Goal: Task Accomplishment & Management: Manage account settings

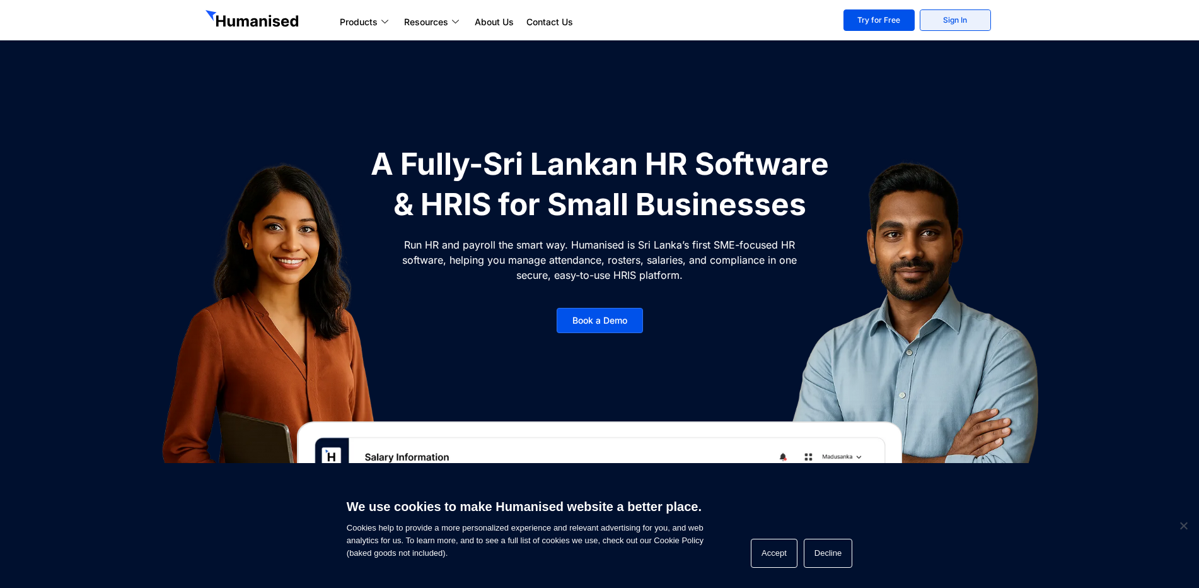
click at [962, 25] on link "Sign In" at bounding box center [955, 19] width 71 height 21
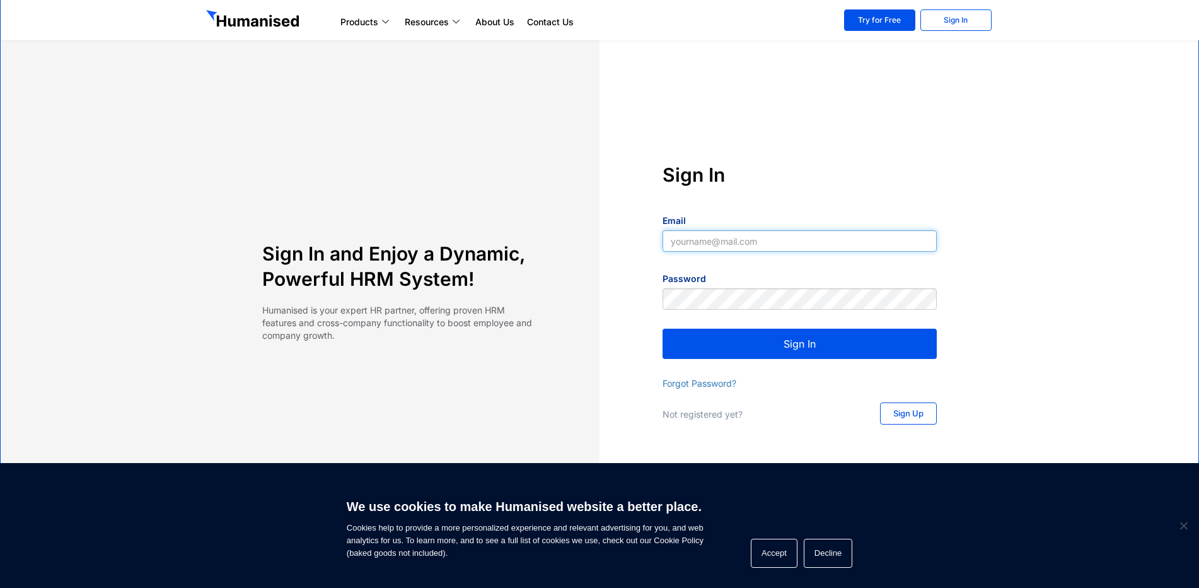
type input "dsangeeth15@gmail.com"
click at [787, 349] on button "Sign In" at bounding box center [800, 343] width 274 height 30
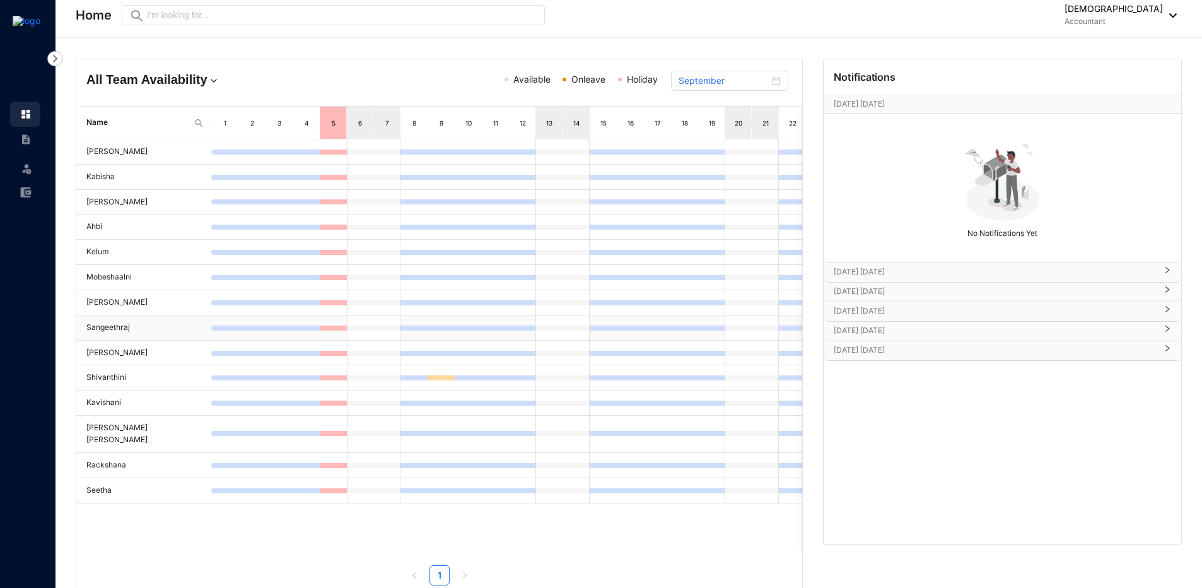
click at [116, 327] on td "Sangeethraj" at bounding box center [143, 327] width 135 height 25
drag, startPoint x: 116, startPoint y: 327, endPoint x: 112, endPoint y: 350, distance: 23.7
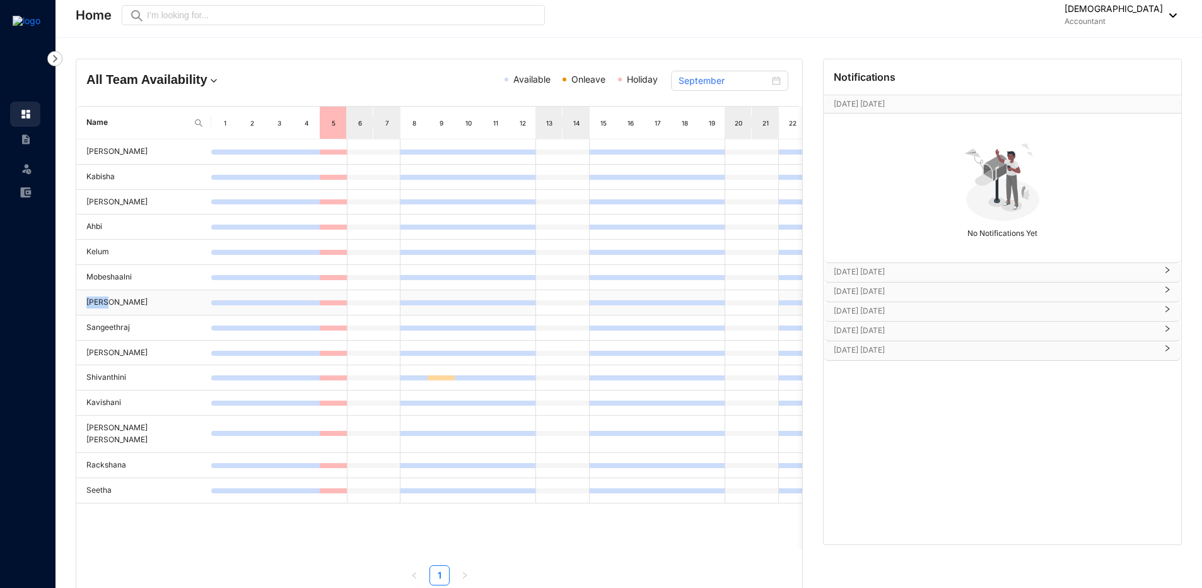
click at [86, 316] on tbody "Ganeshan Kabisha Anusha Ahbi Kelum Mobeshaalni Akila Sangeethraj Manushri Shiva…" at bounding box center [549, 321] width 946 height 364
drag, startPoint x: 142, startPoint y: 488, endPoint x: 583, endPoint y: 473, distance: 440.3
click at [581, 478] on tr "Seetha" at bounding box center [549, 490] width 946 height 25
click at [966, 448] on div "Sep 25th Thursday Today No Notifications Yet Oct 18th Saturday Oct 23rd Thursda…" at bounding box center [1001, 319] width 357 height 449
click at [28, 146] on link at bounding box center [36, 139] width 32 height 13
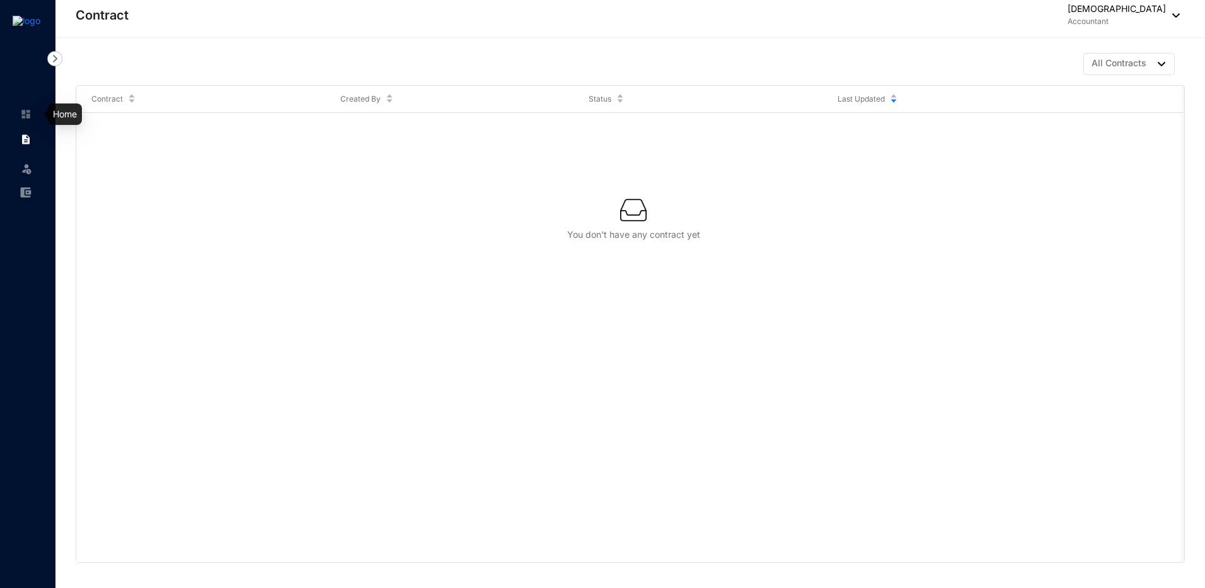
click at [35, 119] on link at bounding box center [36, 114] width 32 height 13
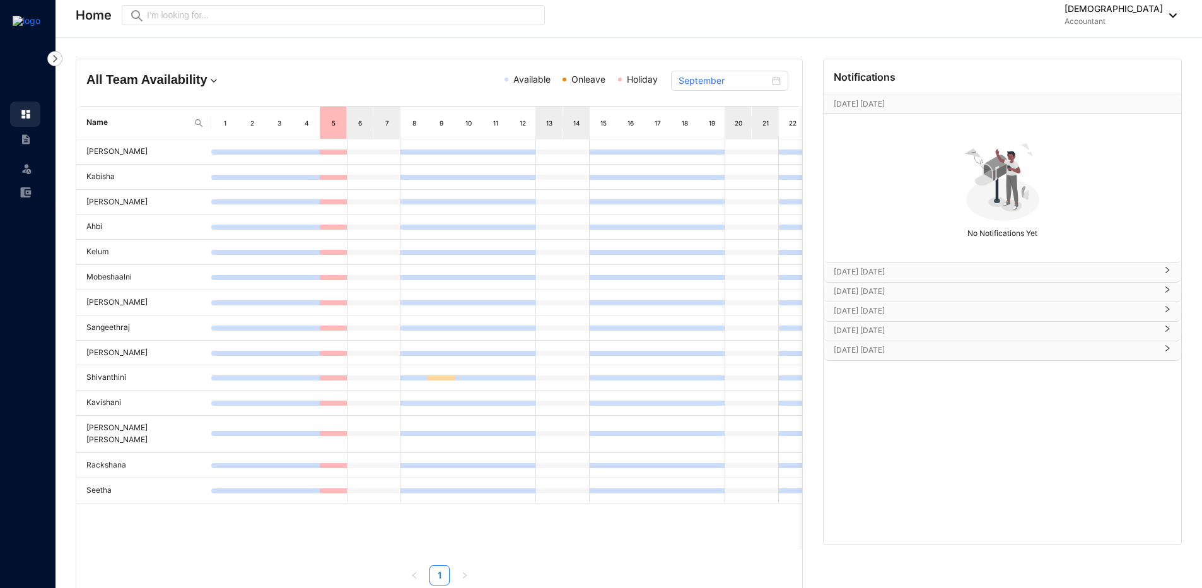
click at [1162, 25] on div "Sangeethraj Dharmalingam Accountant" at bounding box center [1107, 15] width 139 height 25
click at [1142, 38] on link "Profile Details" at bounding box center [1100, 44] width 132 height 13
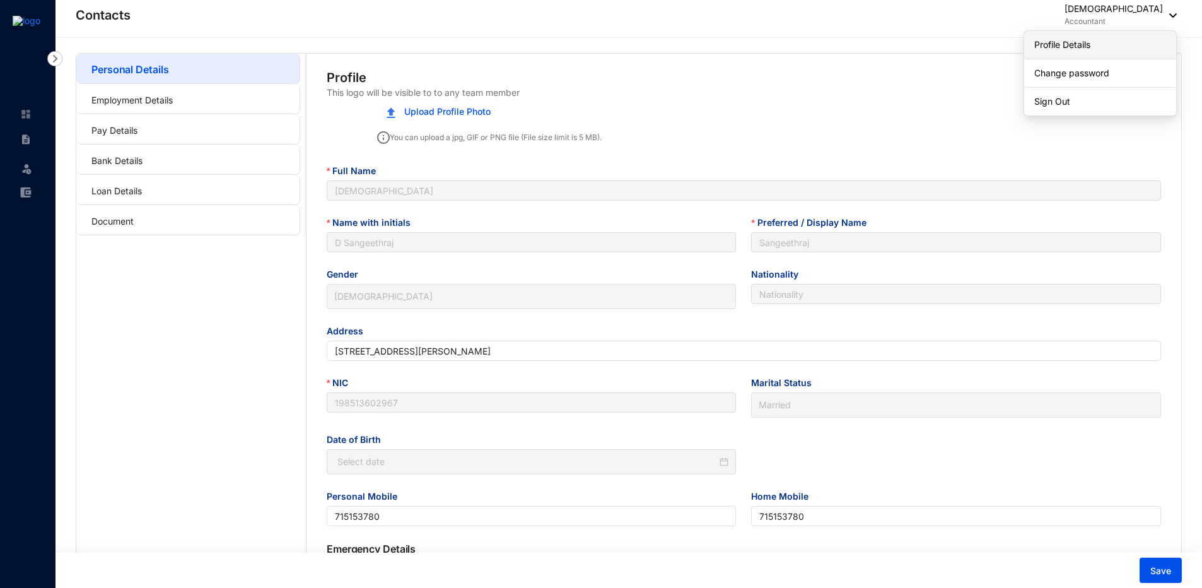
type input "1985-05-14"
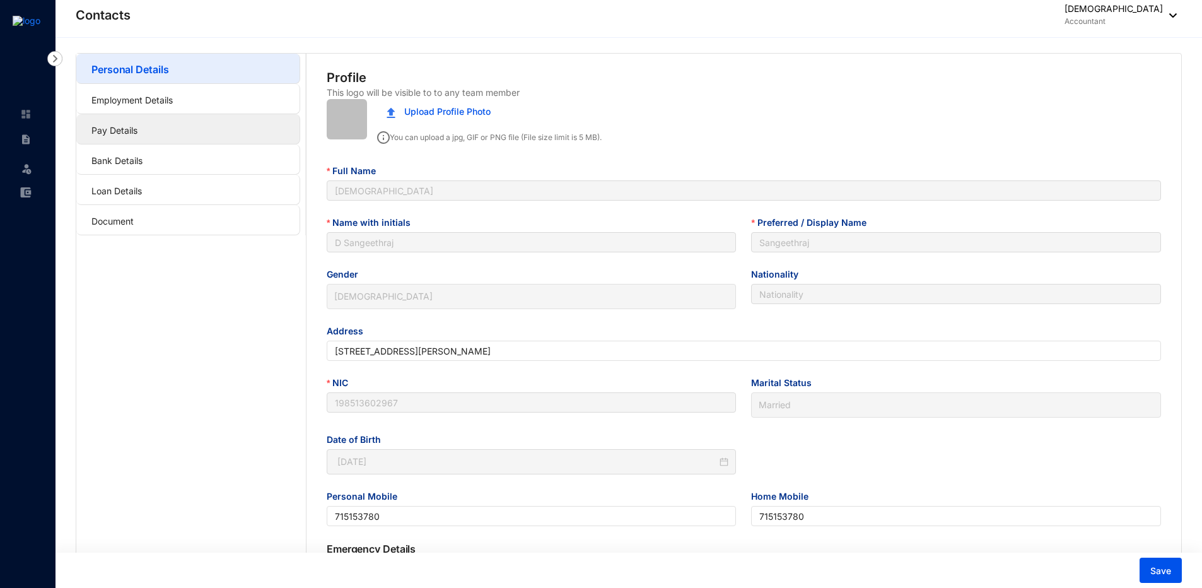
click at [112, 130] on link "Pay Details" at bounding box center [114, 130] width 46 height 11
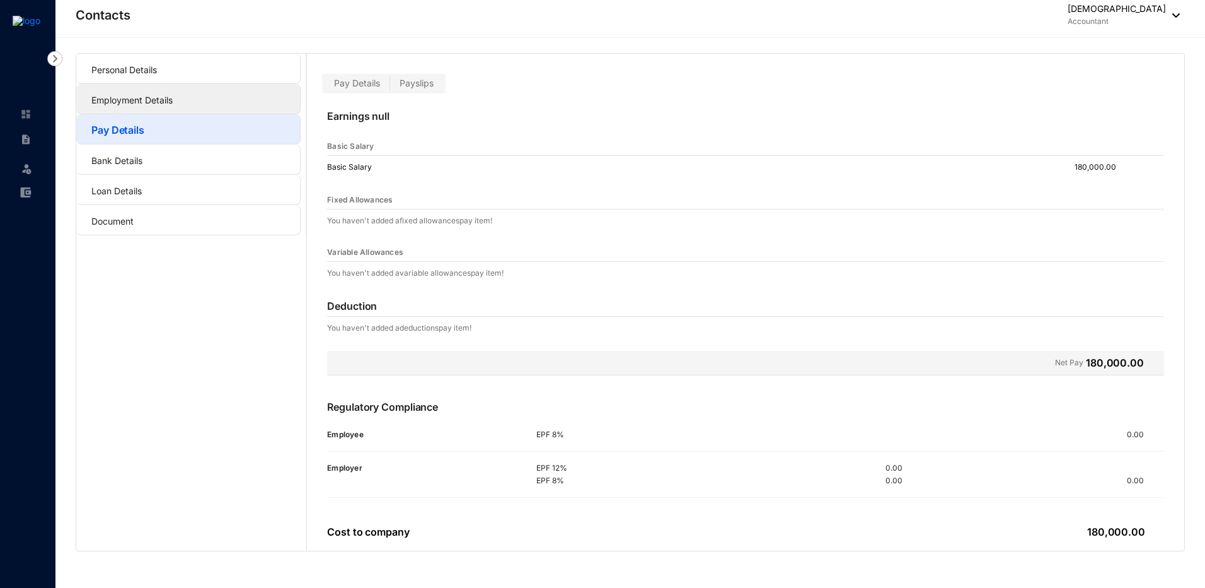
click at [124, 99] on link "Employment Details" at bounding box center [131, 100] width 81 height 11
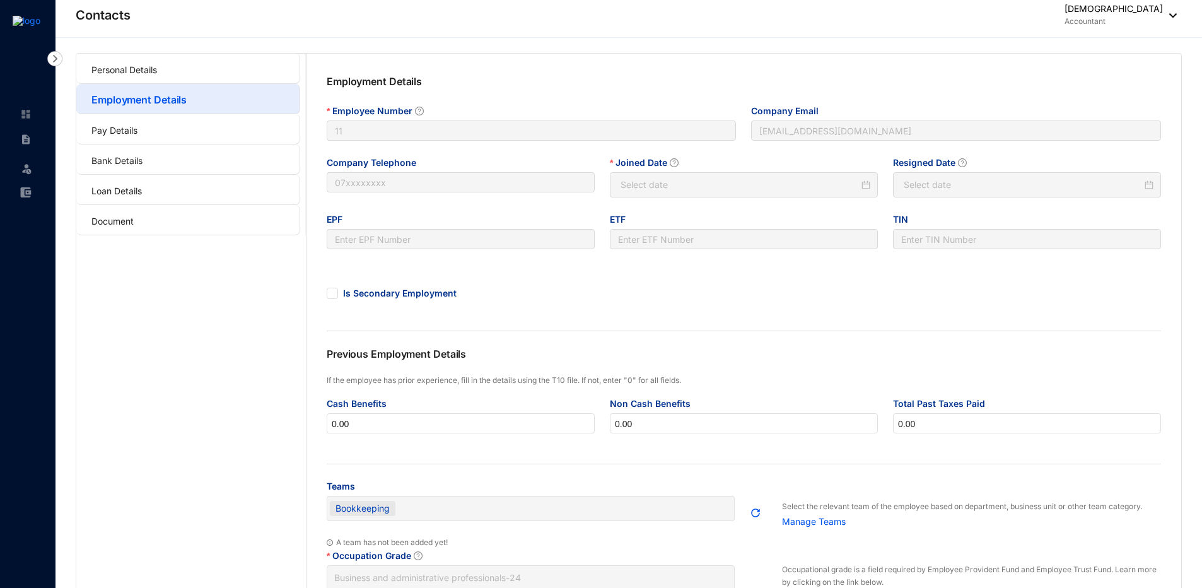
type input "2023-10-23"
type input "Invalid Date"
click at [142, 185] on link "Loan Details" at bounding box center [116, 190] width 50 height 11
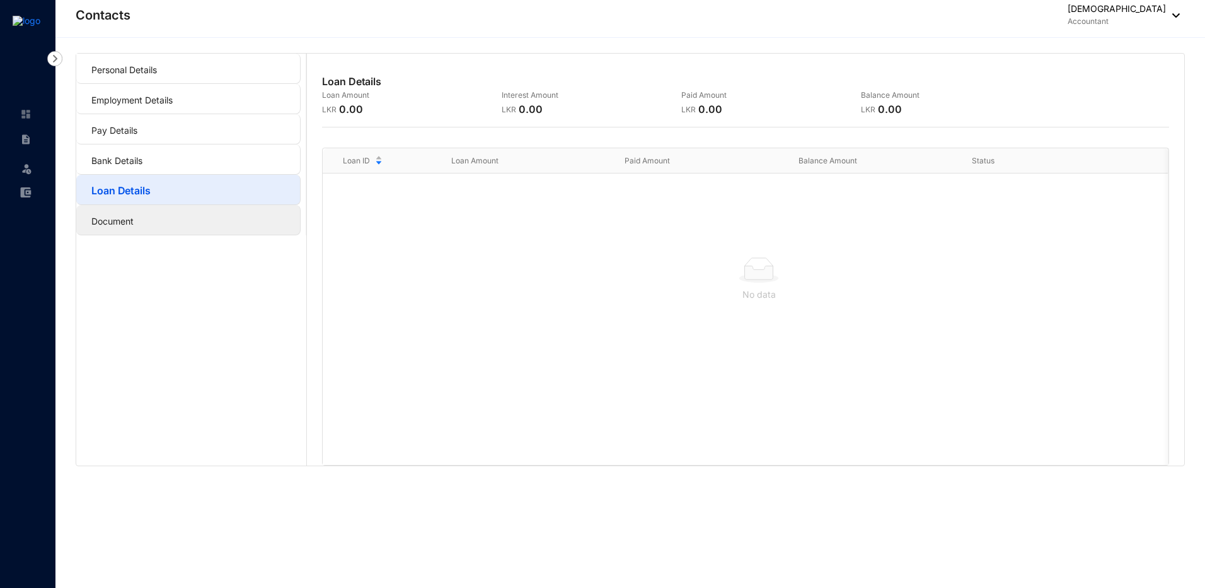
click at [134, 224] on link "Document" at bounding box center [112, 221] width 42 height 11
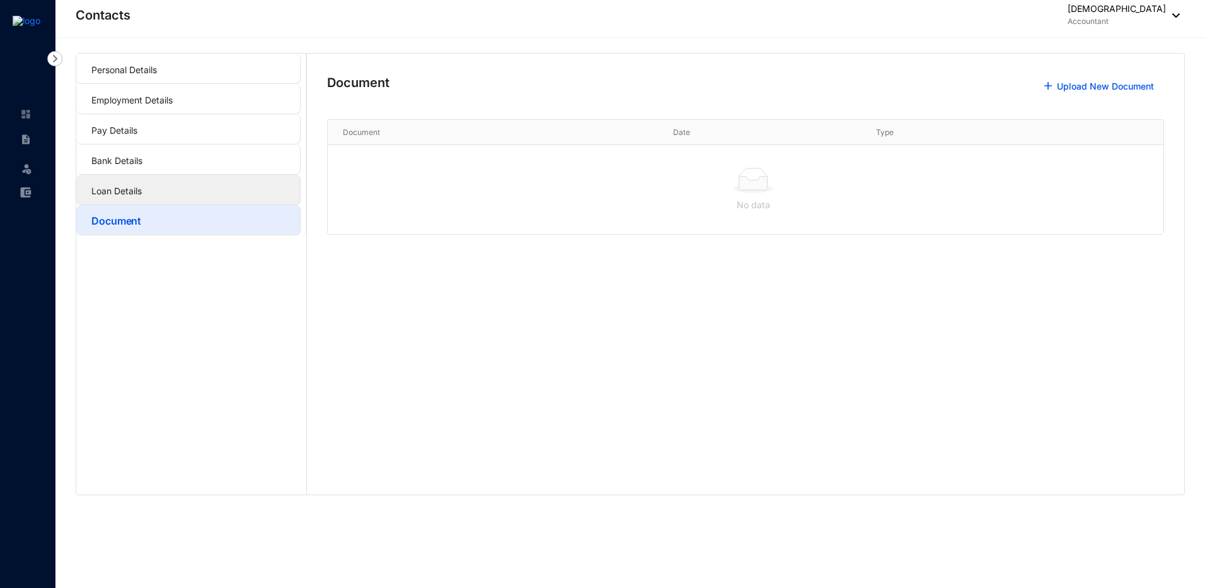
click at [142, 185] on link "Loan Details" at bounding box center [116, 190] width 50 height 11
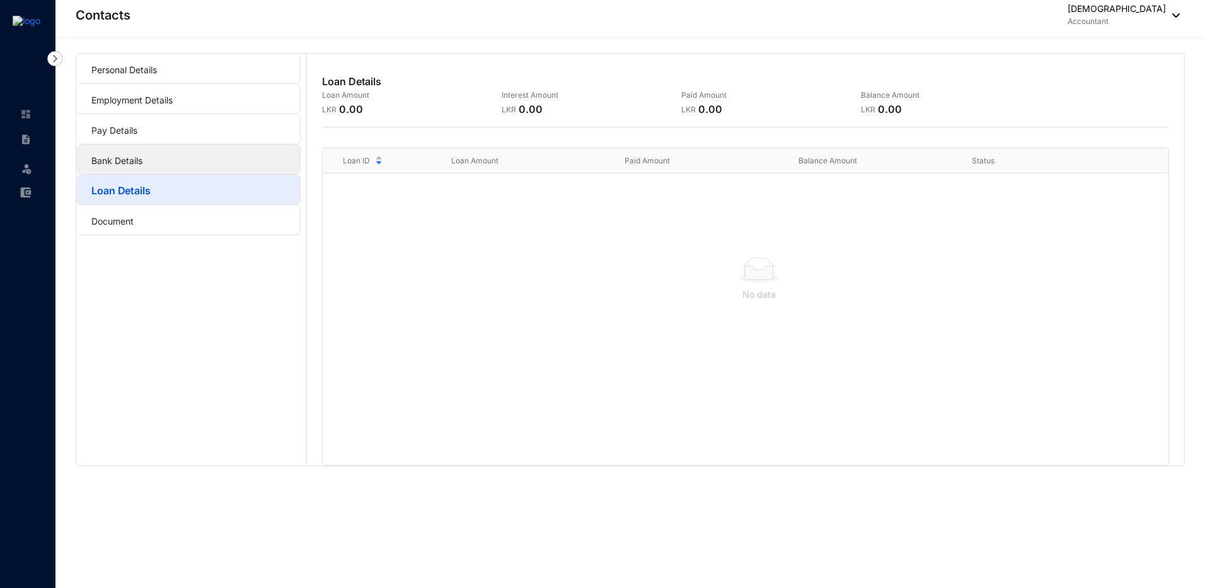
click at [142, 161] on link "Bank Details" at bounding box center [116, 160] width 51 height 11
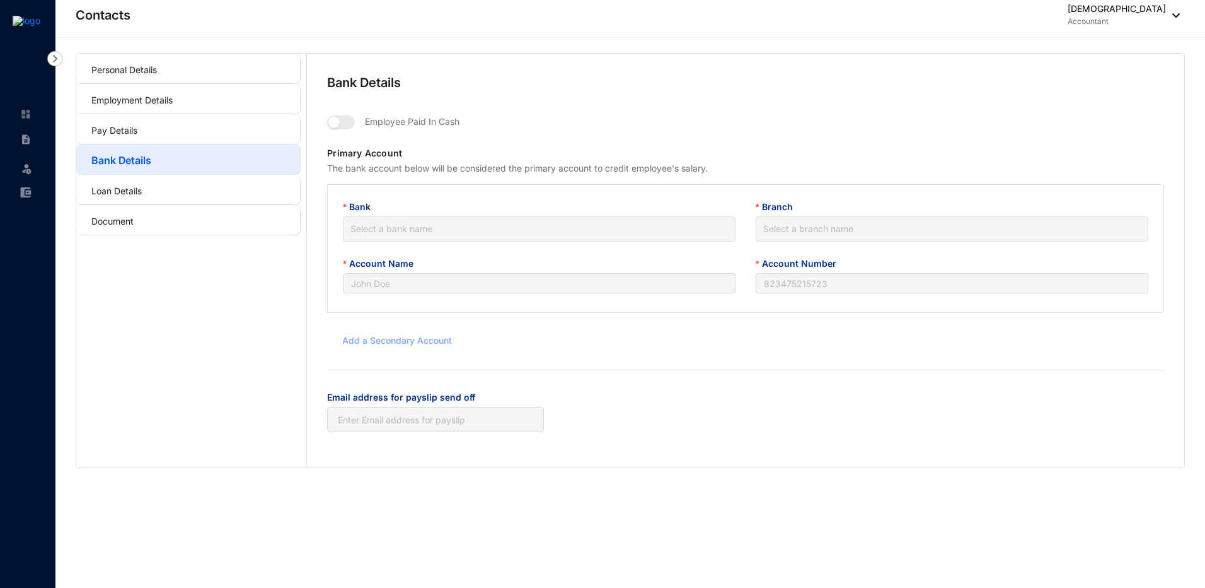
type input "Sangeethraj Dharmalingam"
type input "109854270943"
type input "dsangeeth15@gmail.com"
click at [137, 125] on link "Pay Details" at bounding box center [114, 130] width 46 height 11
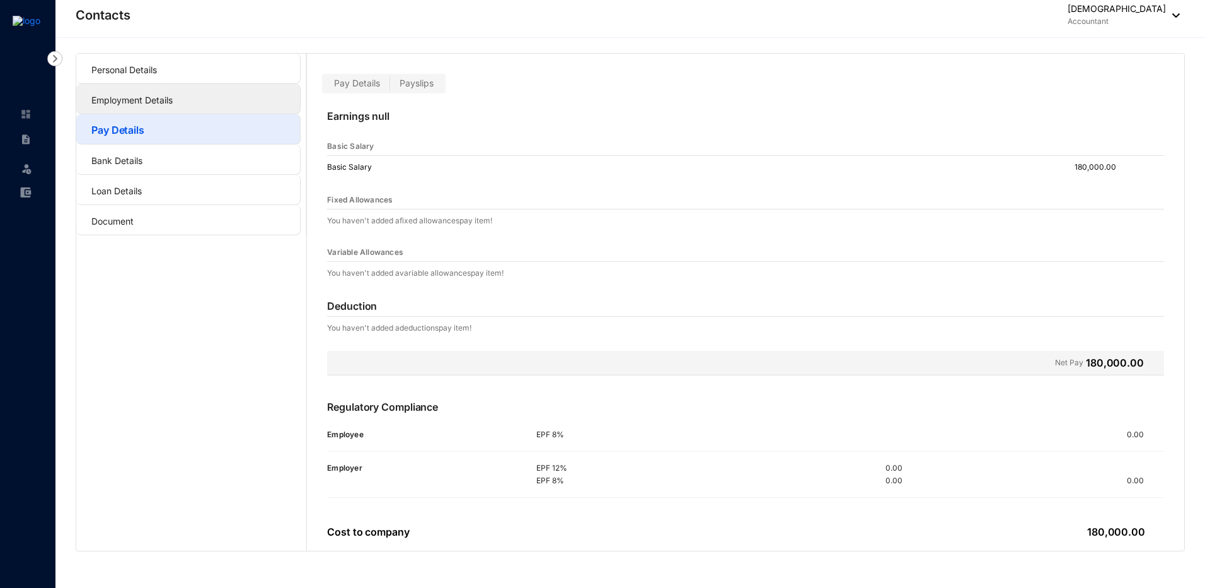
click at [170, 95] on link "Employment Details" at bounding box center [131, 100] width 81 height 11
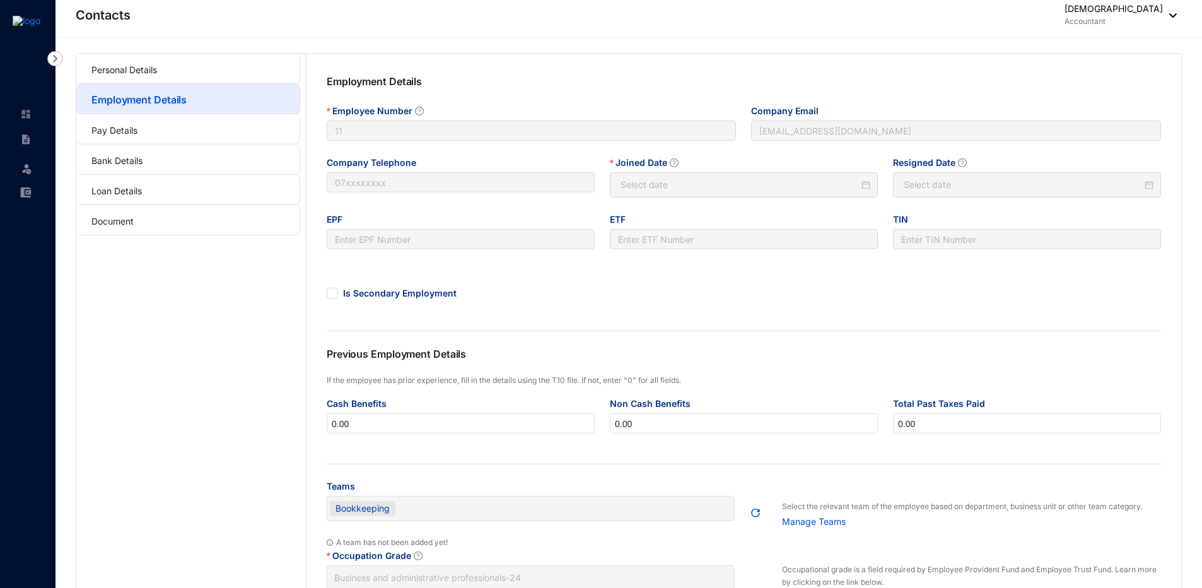
type input "2023-10-23"
type input "Invalid Date"
click at [157, 73] on link "Personal Details" at bounding box center [124, 69] width 66 height 11
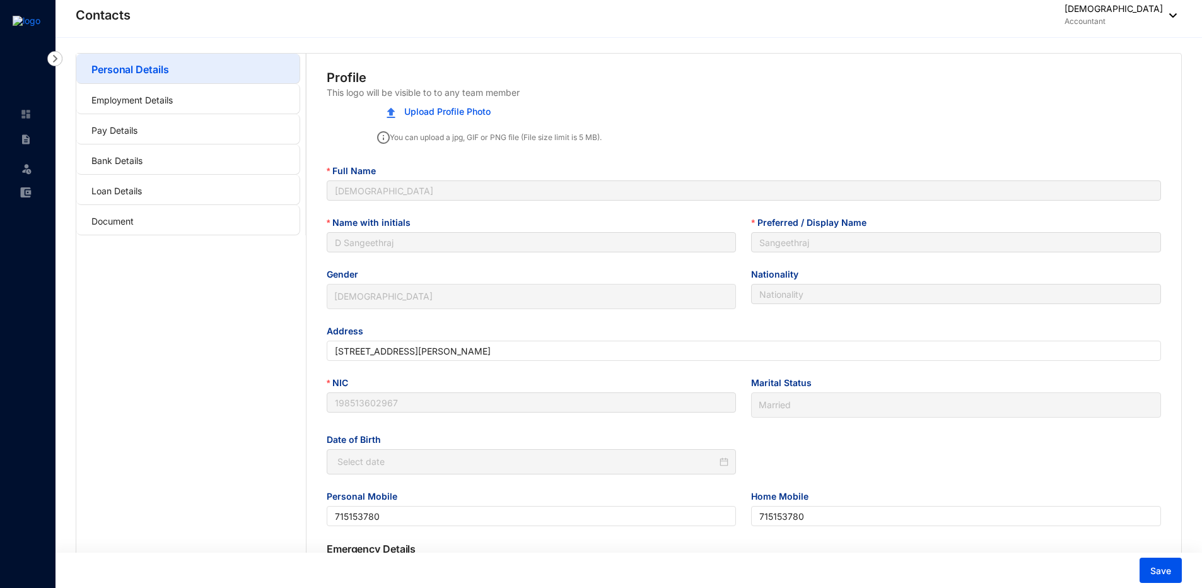
type input "1985-05-14"
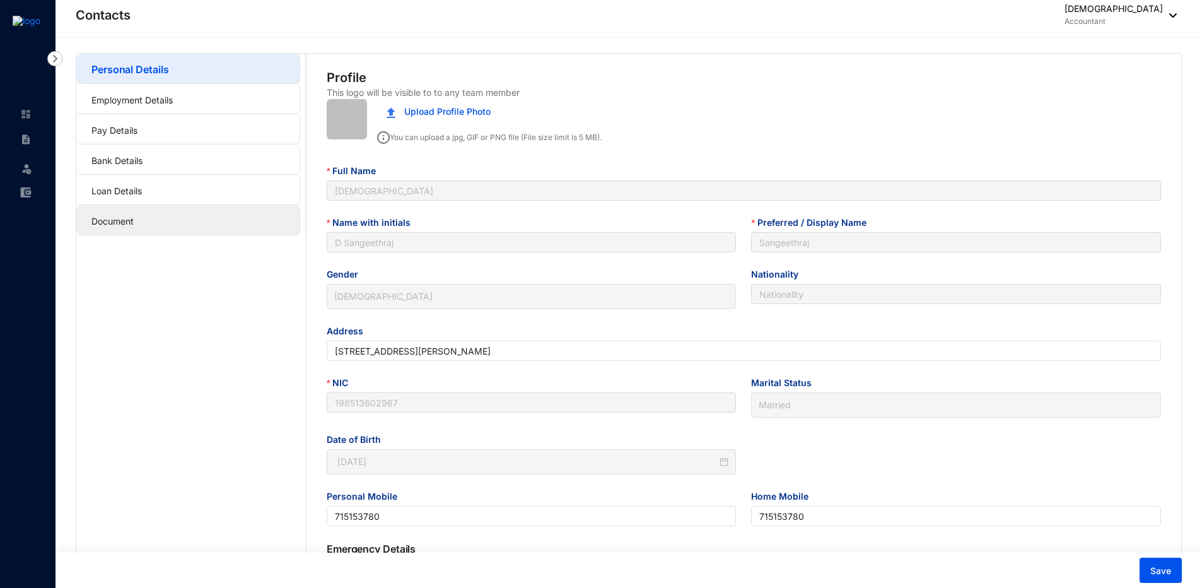
click at [134, 226] on link "Document" at bounding box center [112, 221] width 42 height 11
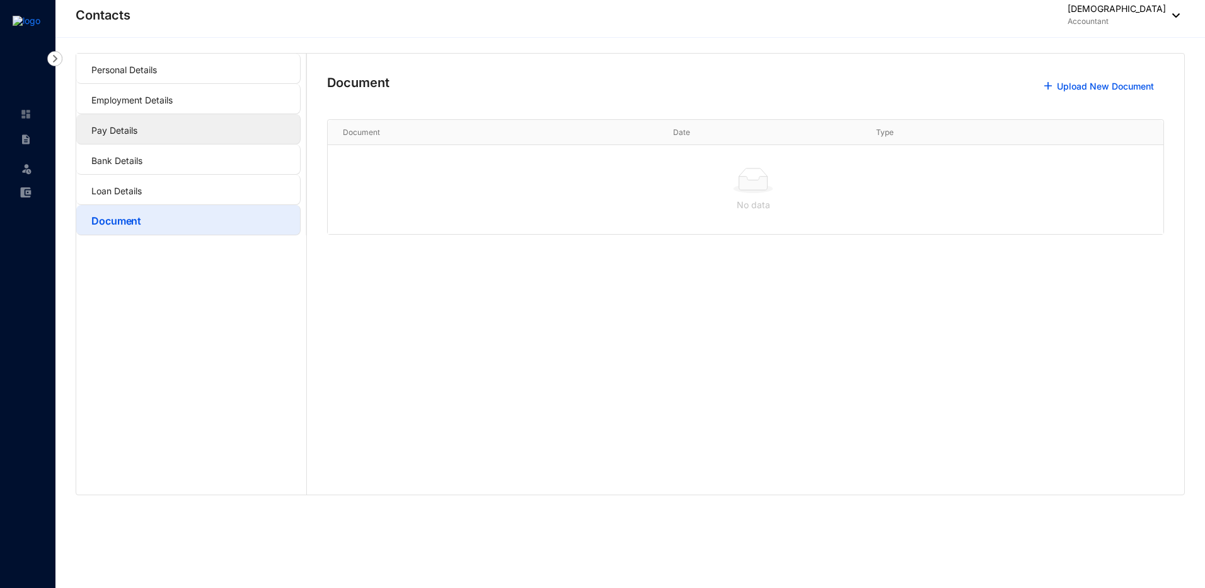
click at [109, 129] on link "Pay Details" at bounding box center [114, 130] width 46 height 11
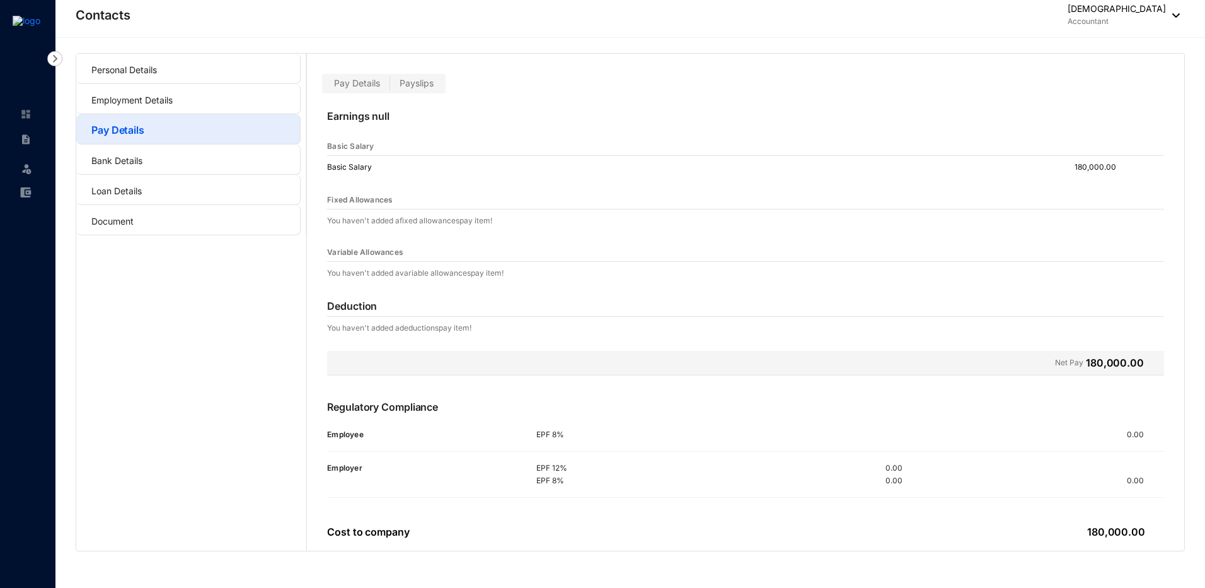
click at [422, 86] on span "Payslips" at bounding box center [417, 83] width 34 height 11
click at [390, 86] on input "Payslips" at bounding box center [390, 86] width 0 height 0
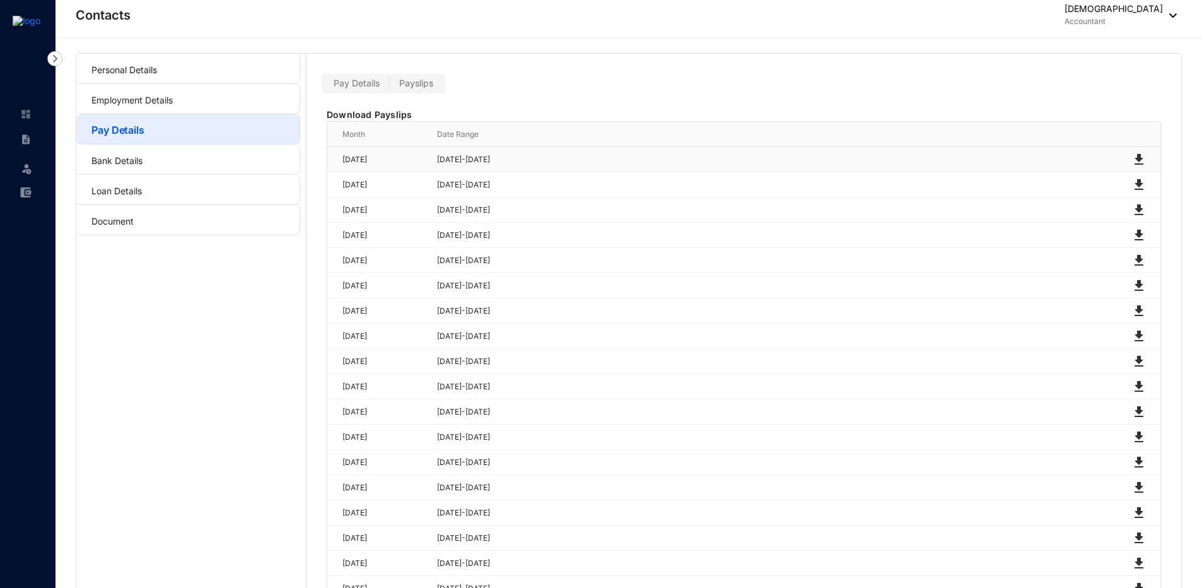
click at [1137, 162] on img at bounding box center [1138, 159] width 15 height 15
click at [1118, 19] on p "Accountant" at bounding box center [1113, 21] width 98 height 13
click at [902, 52] on div "Personal Details Employment Details Pay Details Bank Details Loan Details Docum…" at bounding box center [628, 406] width 1146 height 736
click at [1166, 21] on div "Sangeethraj Dharmalingam Accountant" at bounding box center [1107, 15] width 139 height 25
click at [1102, 51] on link "Profile Details" at bounding box center [1100, 44] width 132 height 13
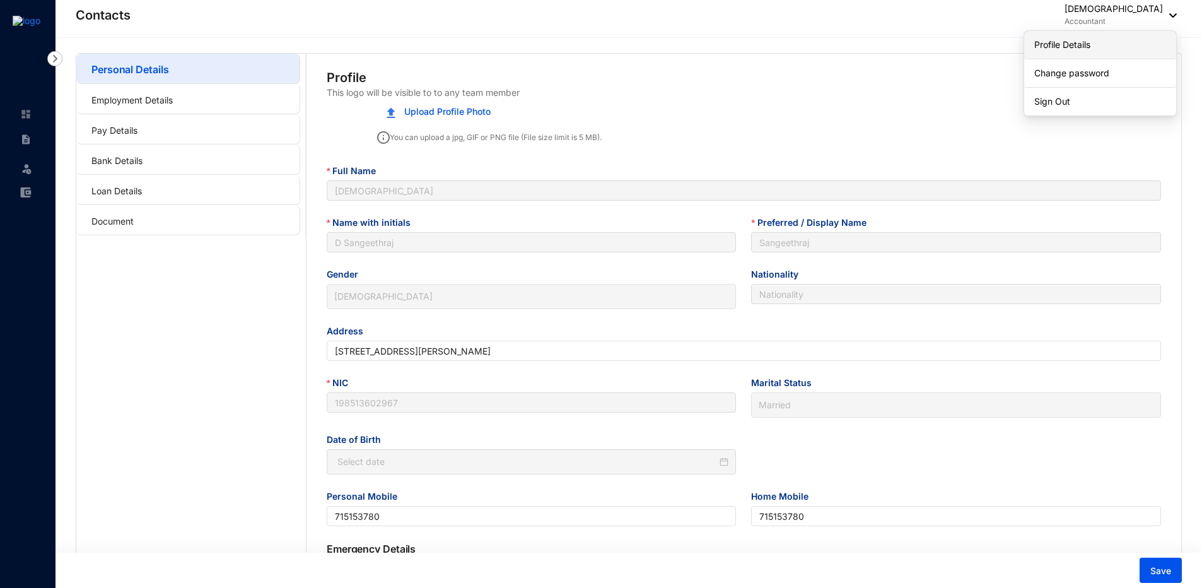
type input "1985-05-14"
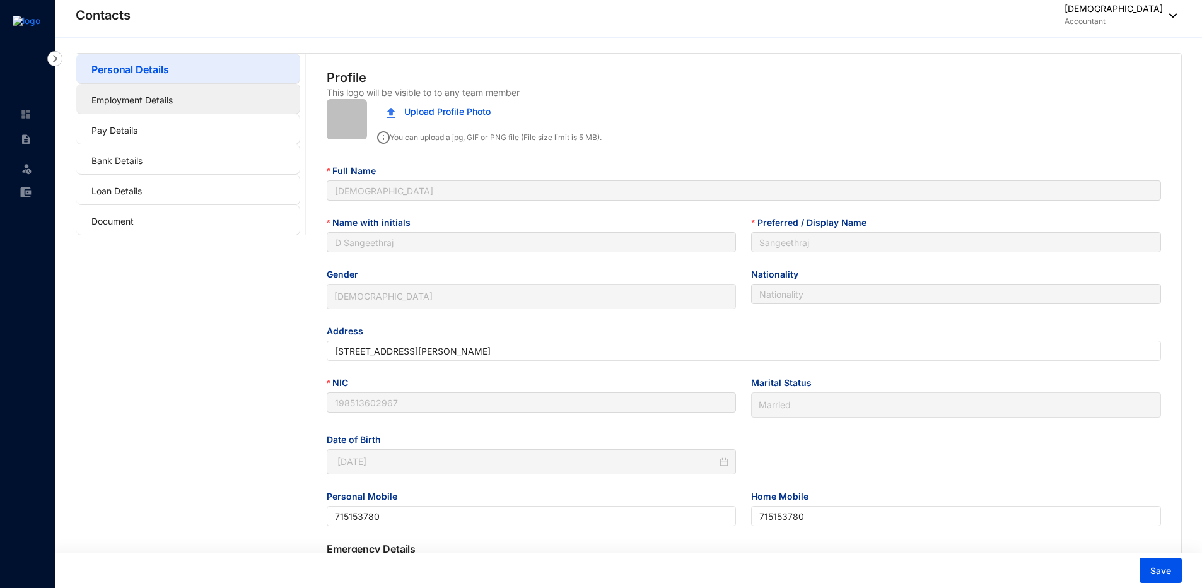
click at [154, 103] on link "Employment Details" at bounding box center [131, 100] width 81 height 11
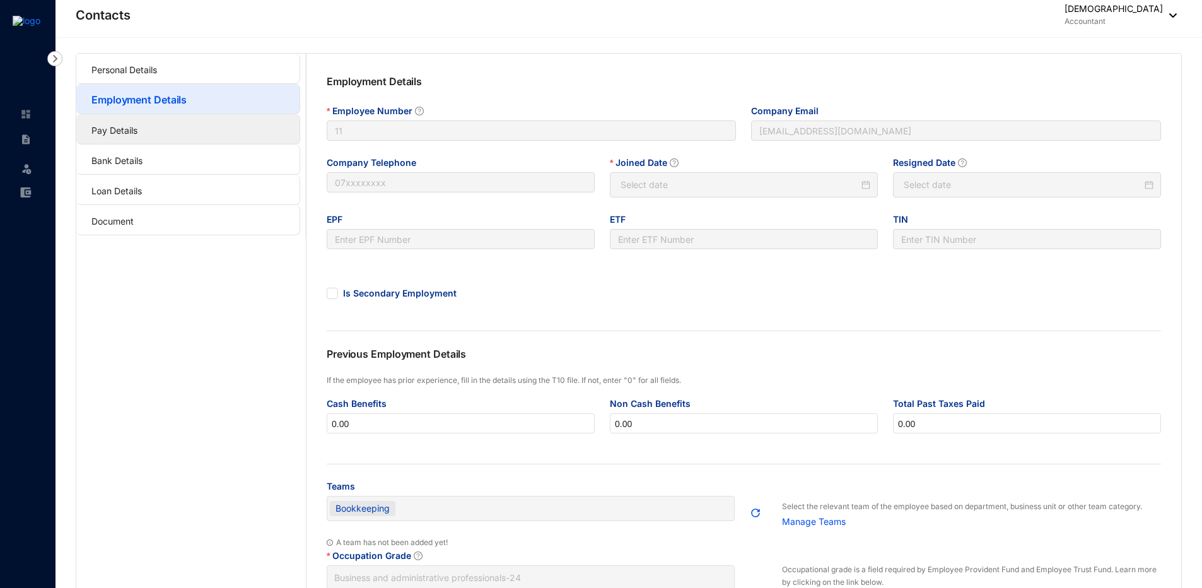
type input "2023-10-23"
type input "Invalid Date"
click at [137, 134] on link "Pay Details" at bounding box center [114, 130] width 46 height 11
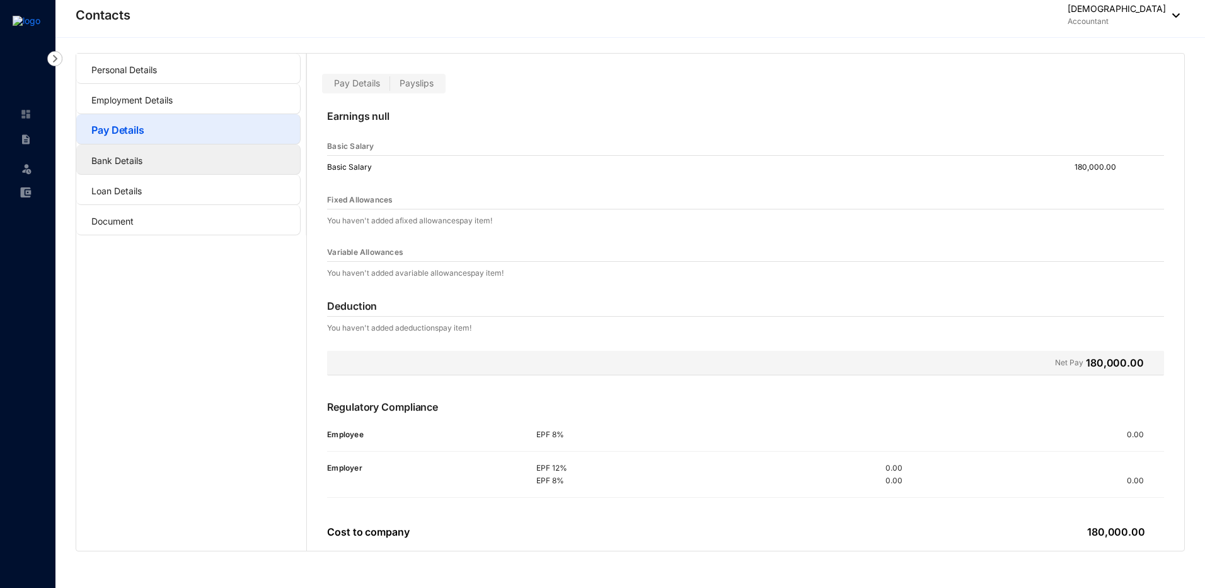
click at [142, 166] on link "Bank Details" at bounding box center [116, 160] width 51 height 11
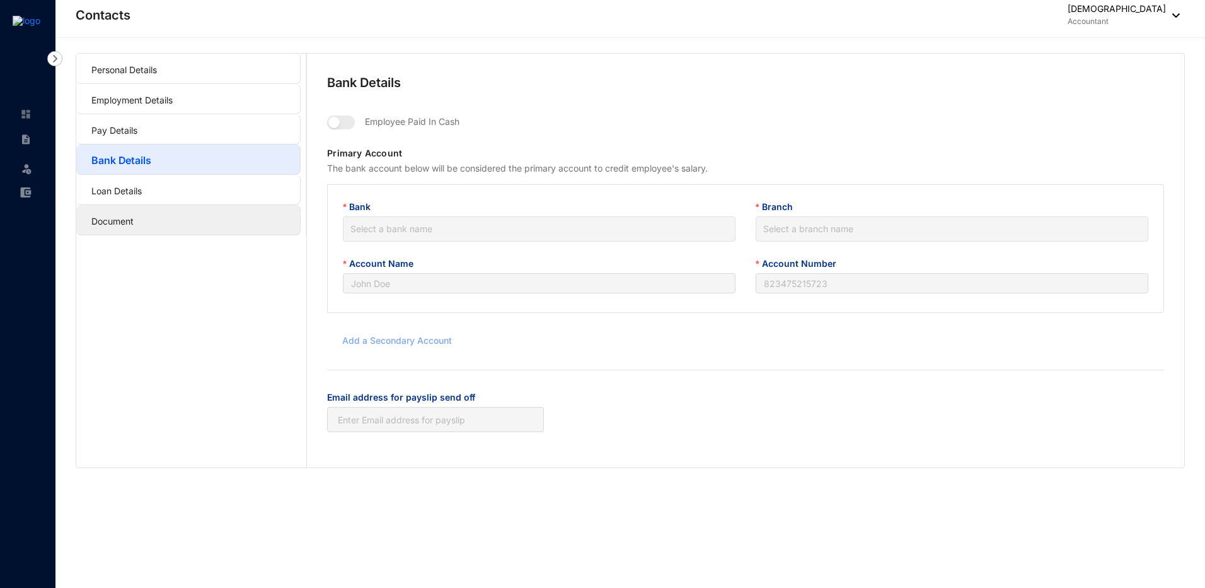
click at [134, 216] on link "Document" at bounding box center [112, 221] width 42 height 11
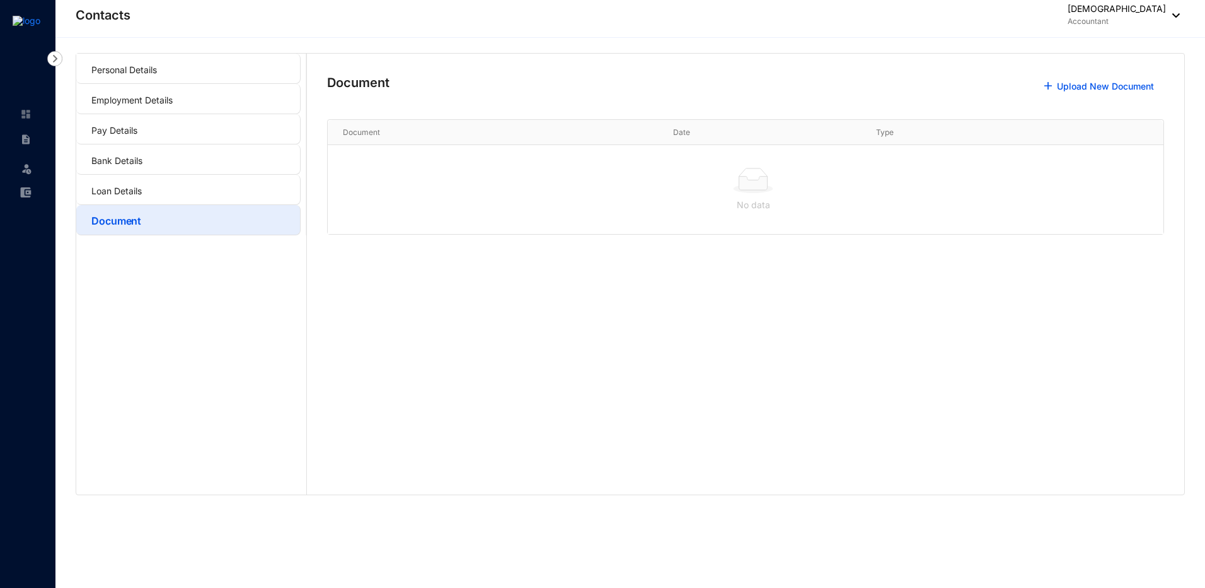
click at [1153, 22] on p "Accountant" at bounding box center [1117, 21] width 98 height 13
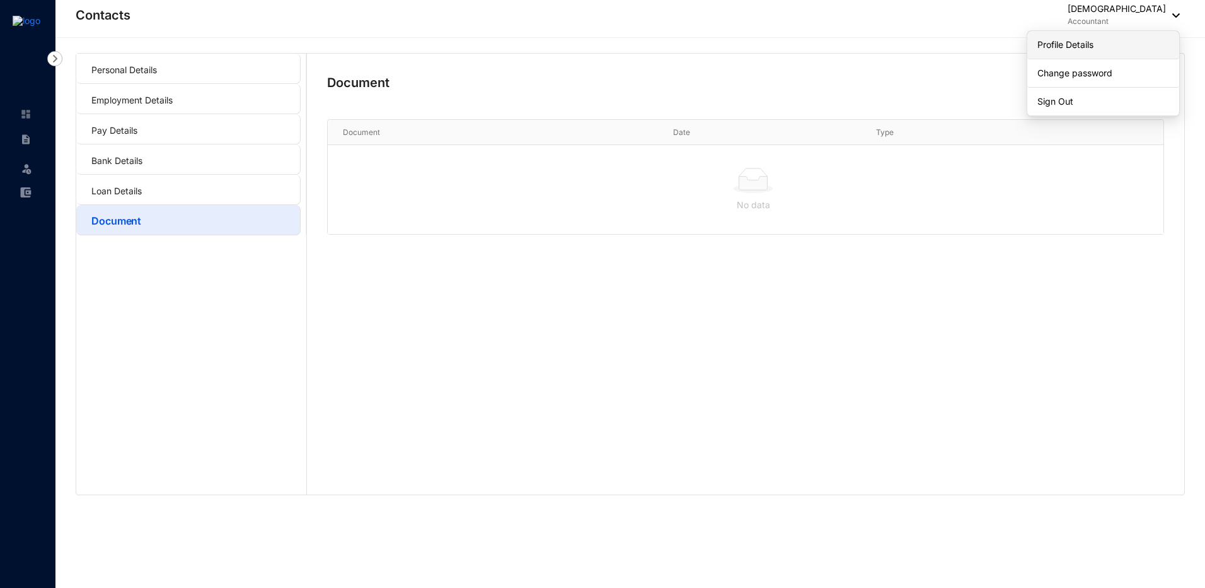
click at [1127, 42] on link "Profile Details" at bounding box center [1104, 44] width 132 height 13
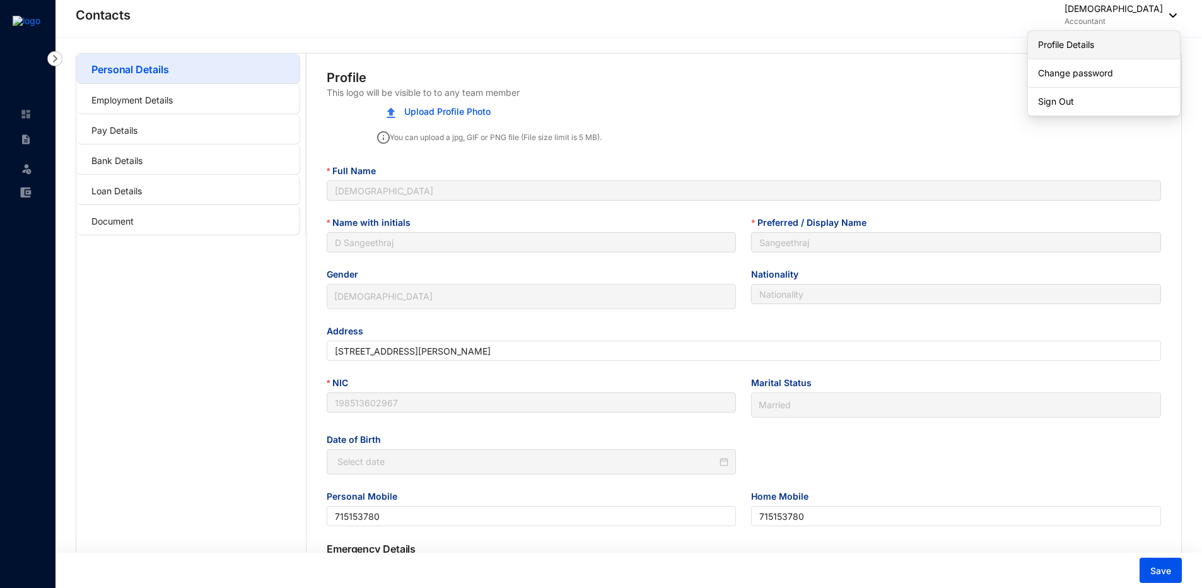
type input "1985-05-14"
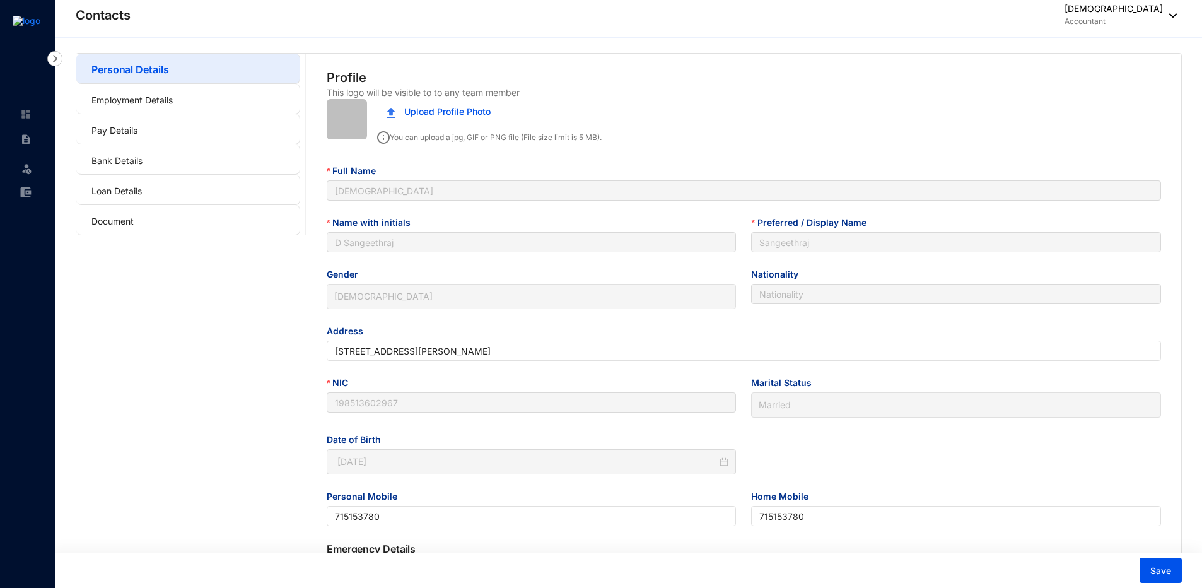
click at [1052, 42] on div "Personal Details Employment Details Pay Details Bank Details Loan Details Docum…" at bounding box center [628, 400] width 1146 height 724
click at [27, 119] on img at bounding box center [25, 113] width 11 height 11
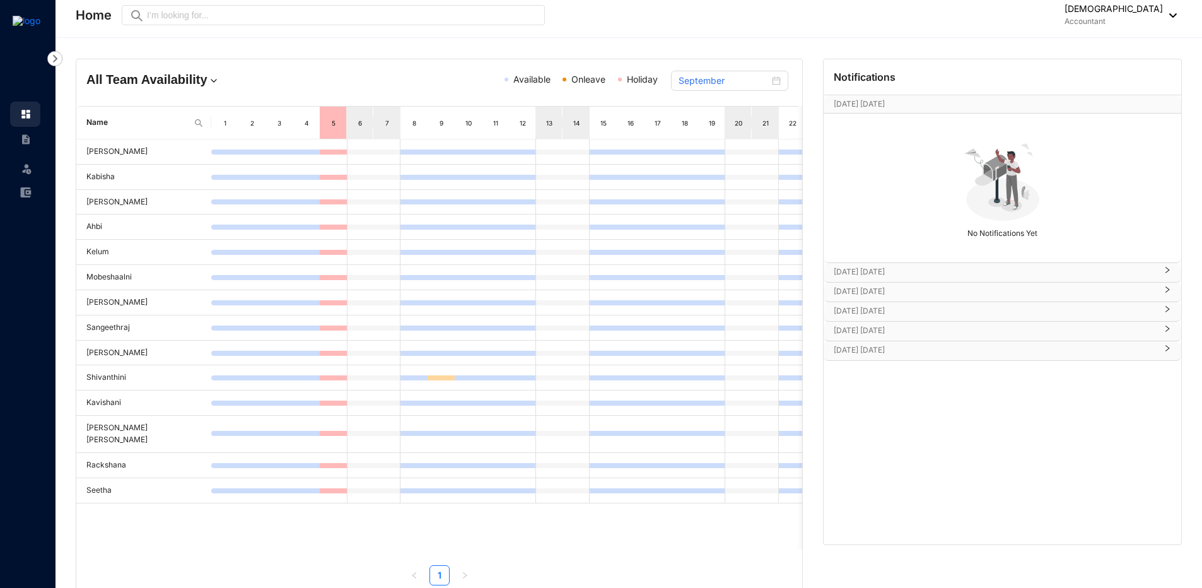
click at [54, 53] on img at bounding box center [54, 58] width 15 height 15
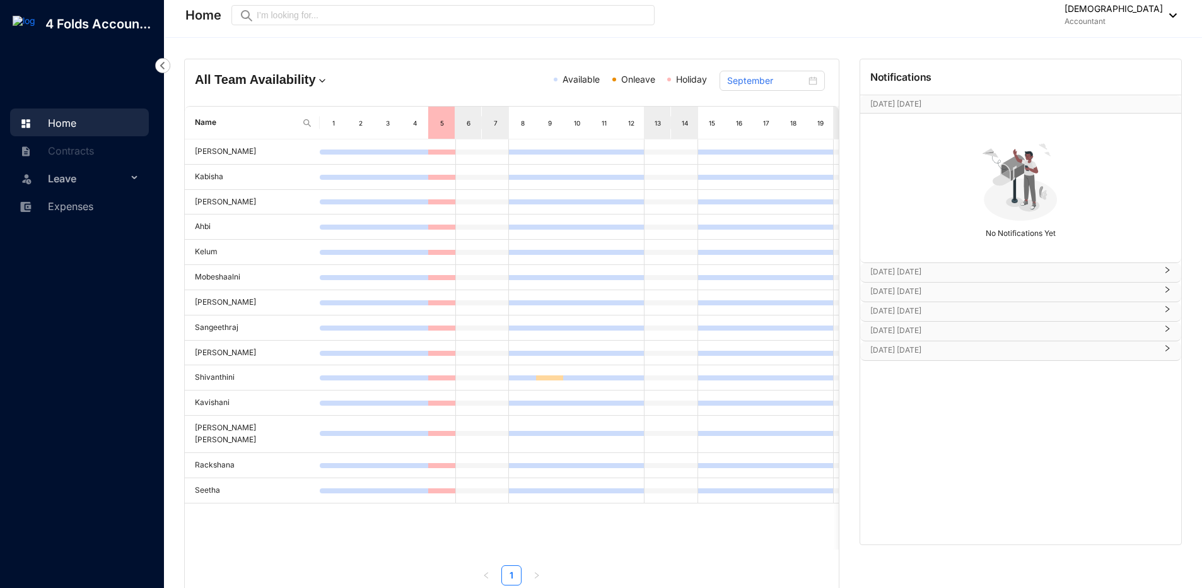
click at [119, 182] on span "Leave" at bounding box center [87, 178] width 79 height 25
click at [1106, 20] on p "Accountant" at bounding box center [1113, 21] width 98 height 13
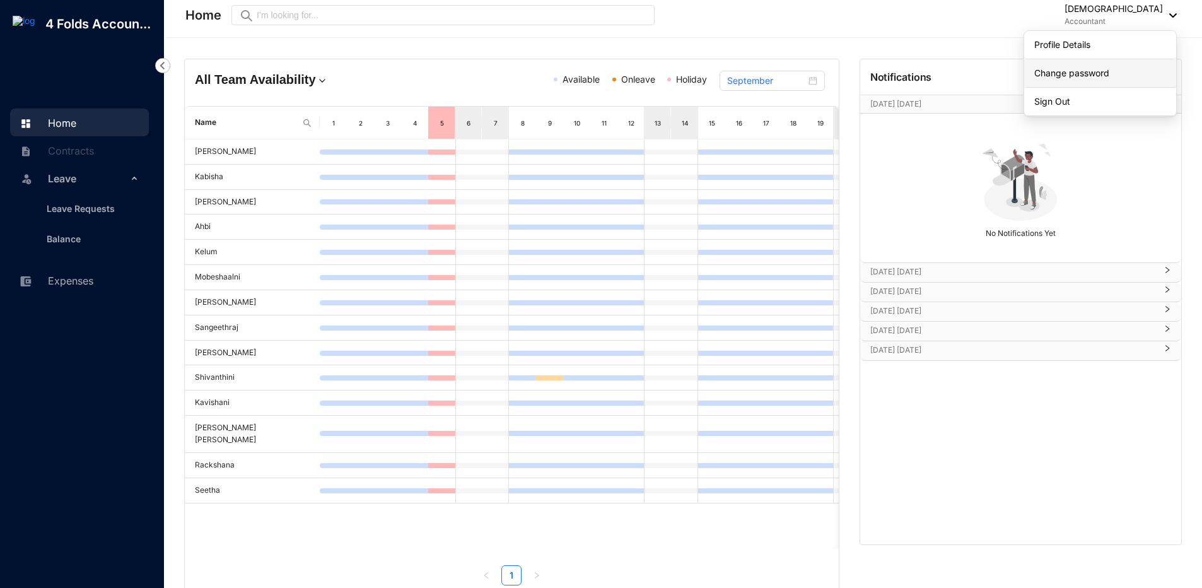
click at [1110, 69] on link "Change password" at bounding box center [1100, 73] width 132 height 13
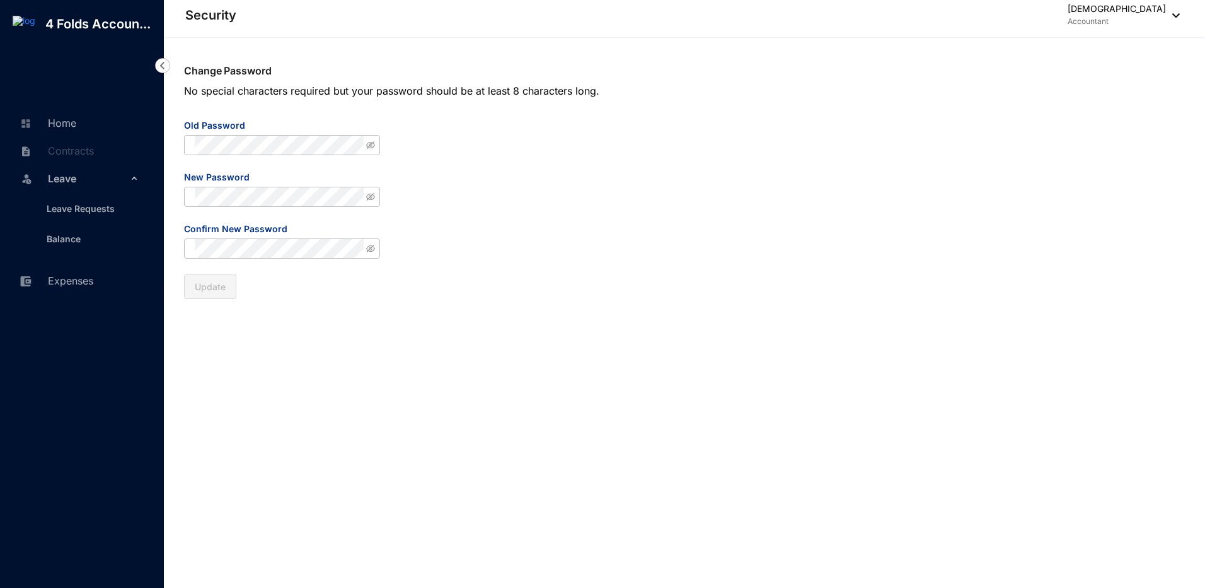
click at [567, 149] on div "Change Password No special characters required but your password should be at l…" at bounding box center [684, 313] width 1041 height 550
click at [260, 132] on div "Old Password" at bounding box center [282, 127] width 196 height 16
click at [311, 114] on div "Change Password No special characters required but your password should be at l…" at bounding box center [684, 313] width 1041 height 550
click at [283, 157] on form "Old Password New Password Confirm New Password Update" at bounding box center [282, 209] width 196 height 180
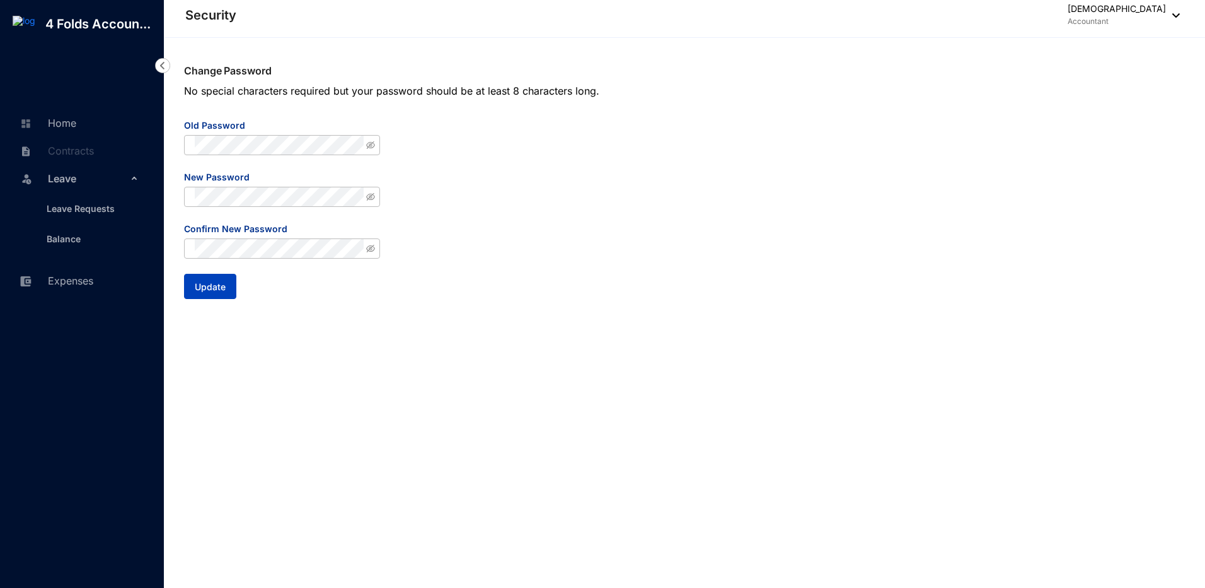
click at [219, 289] on span "Update" at bounding box center [210, 287] width 31 height 13
